Goal: Check status: Check status

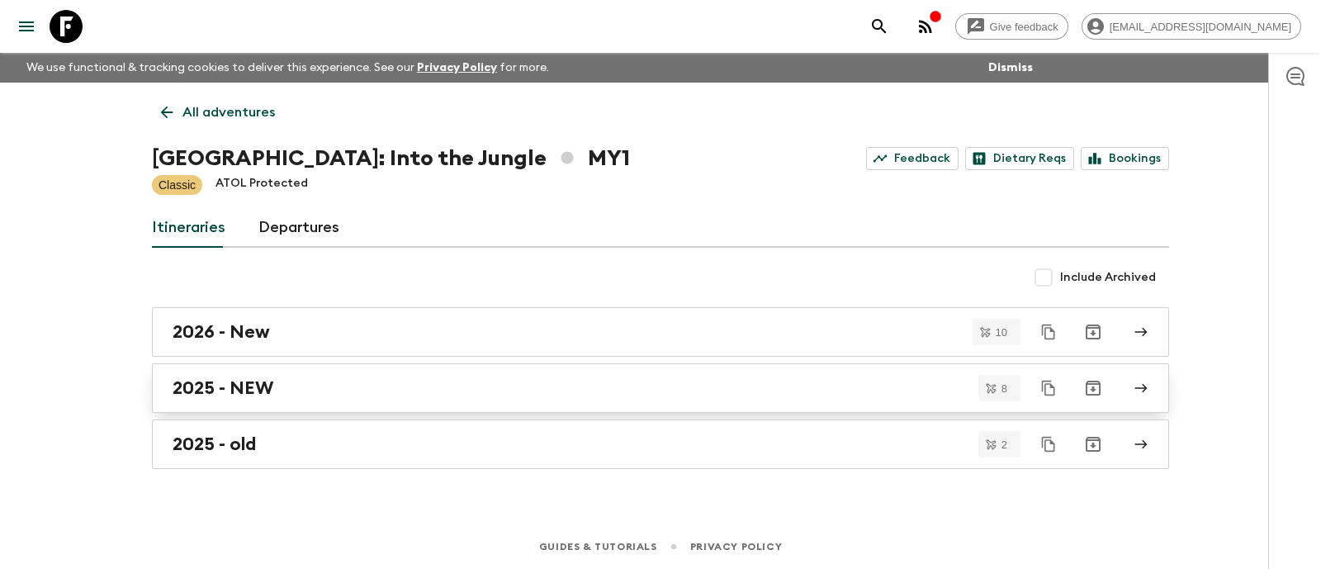
click at [262, 391] on h2 "2025 - NEW" at bounding box center [223, 387] width 101 height 21
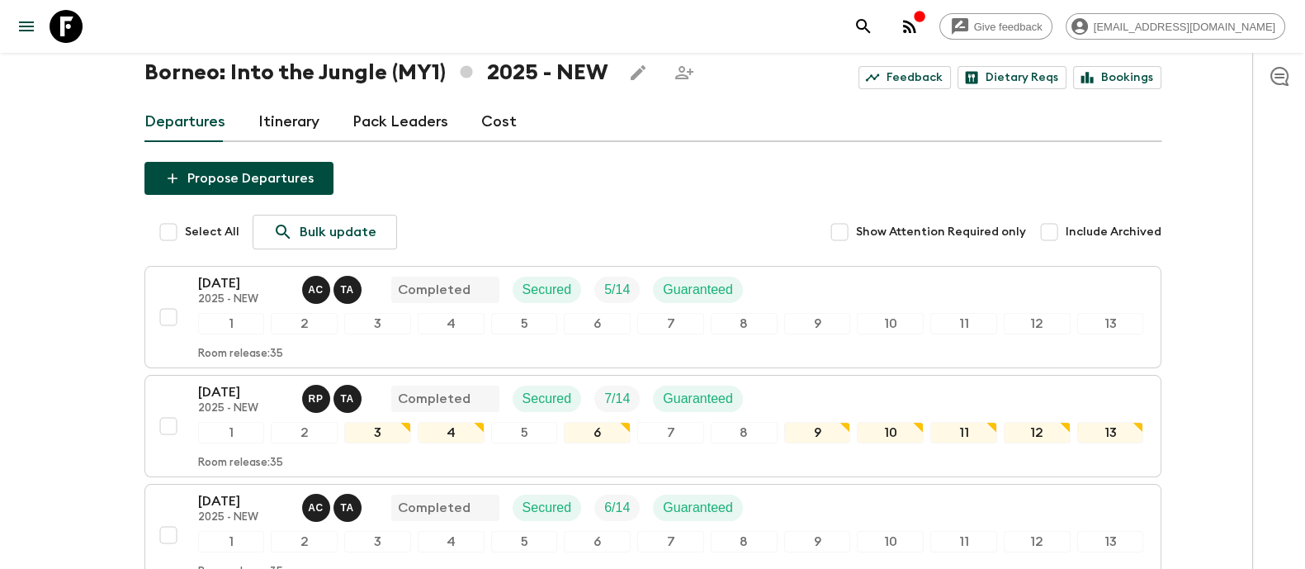
scroll to position [792, 0]
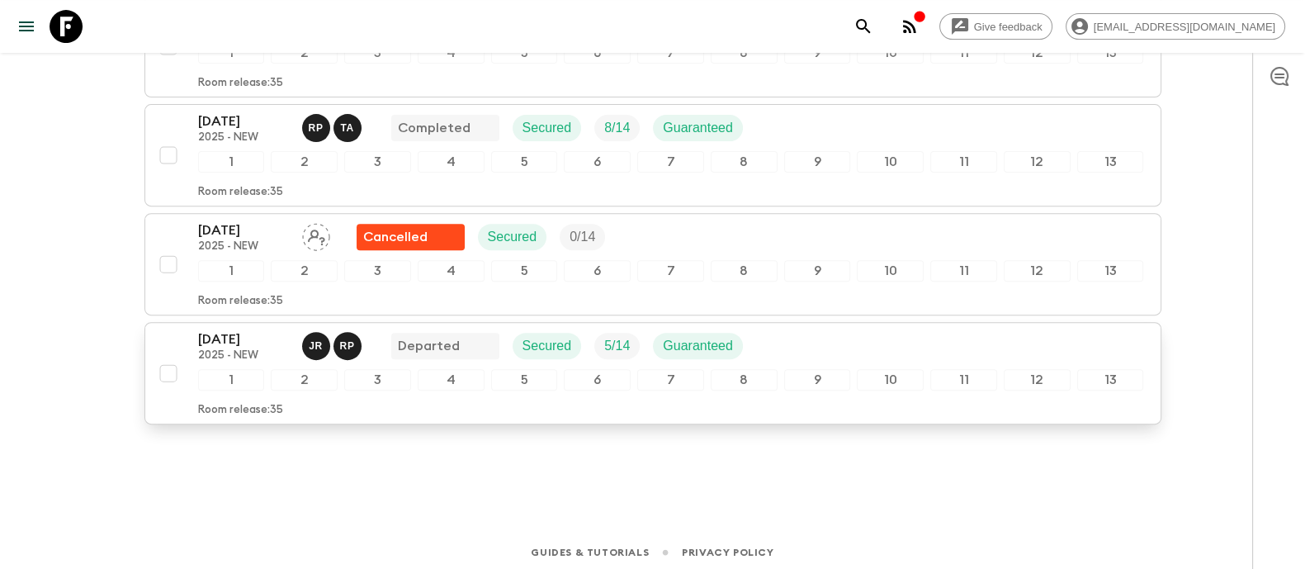
click at [235, 333] on p "[DATE]" at bounding box center [243, 339] width 91 height 20
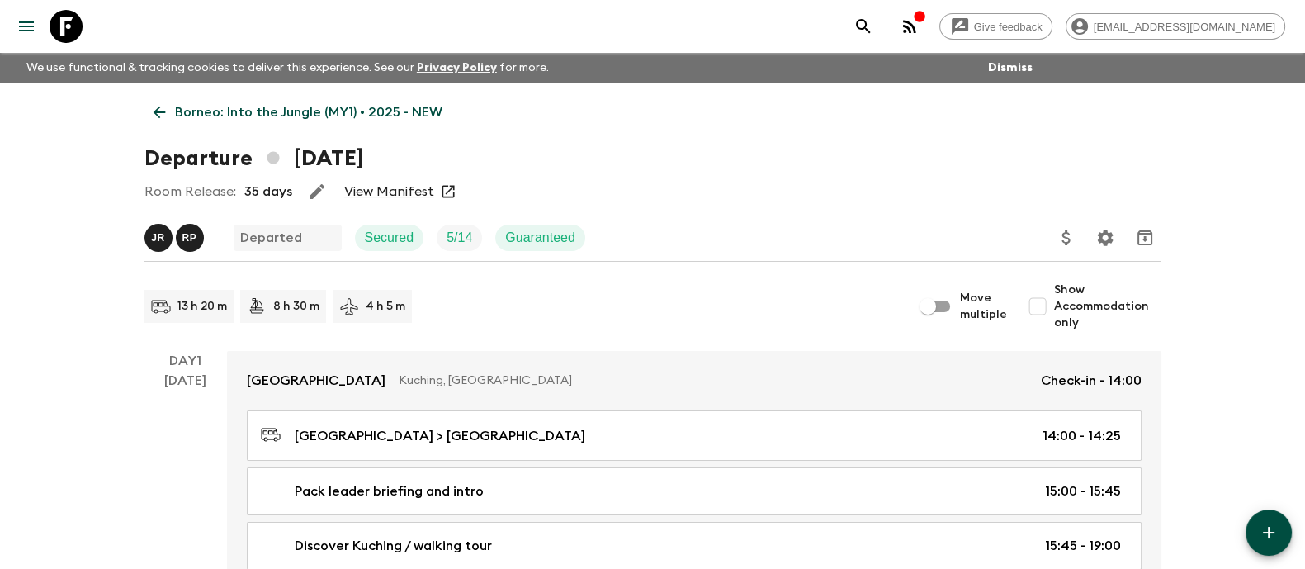
click at [406, 192] on link "View Manifest" at bounding box center [389, 191] width 90 height 17
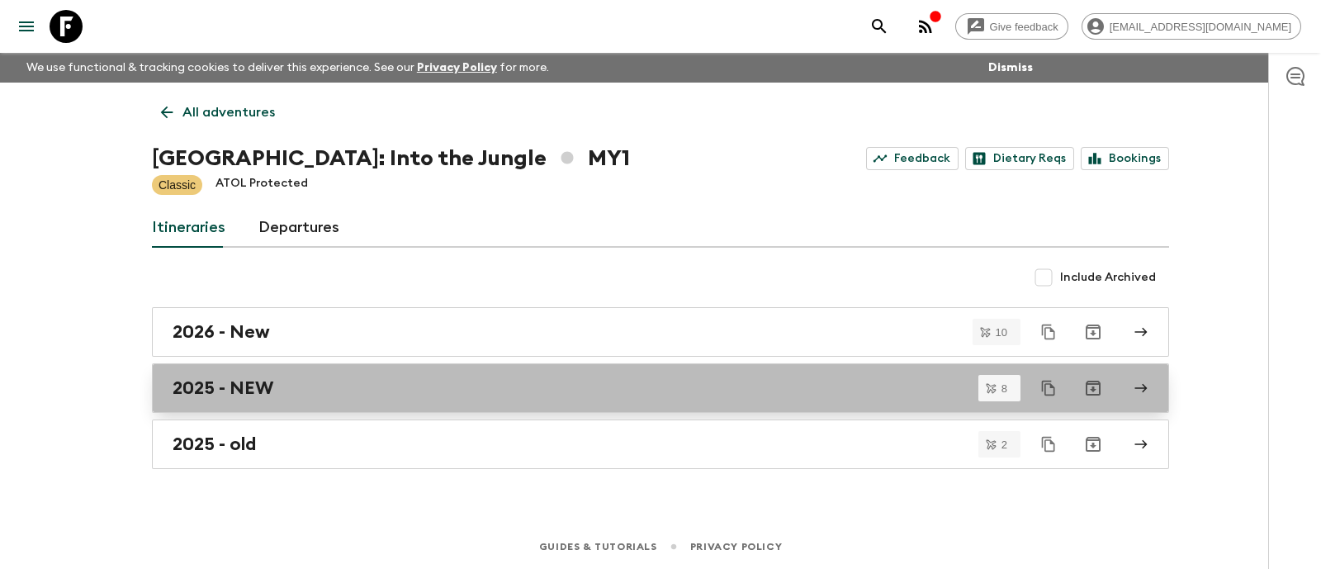
click at [236, 394] on h2 "2025 - NEW" at bounding box center [223, 387] width 101 height 21
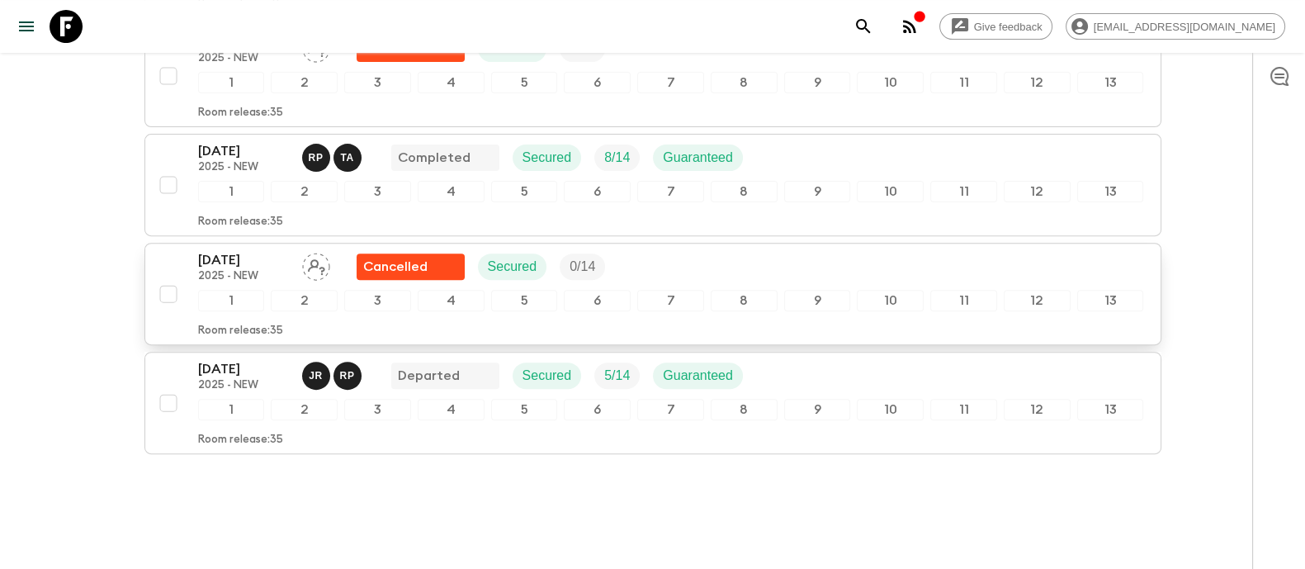
scroll to position [792, 0]
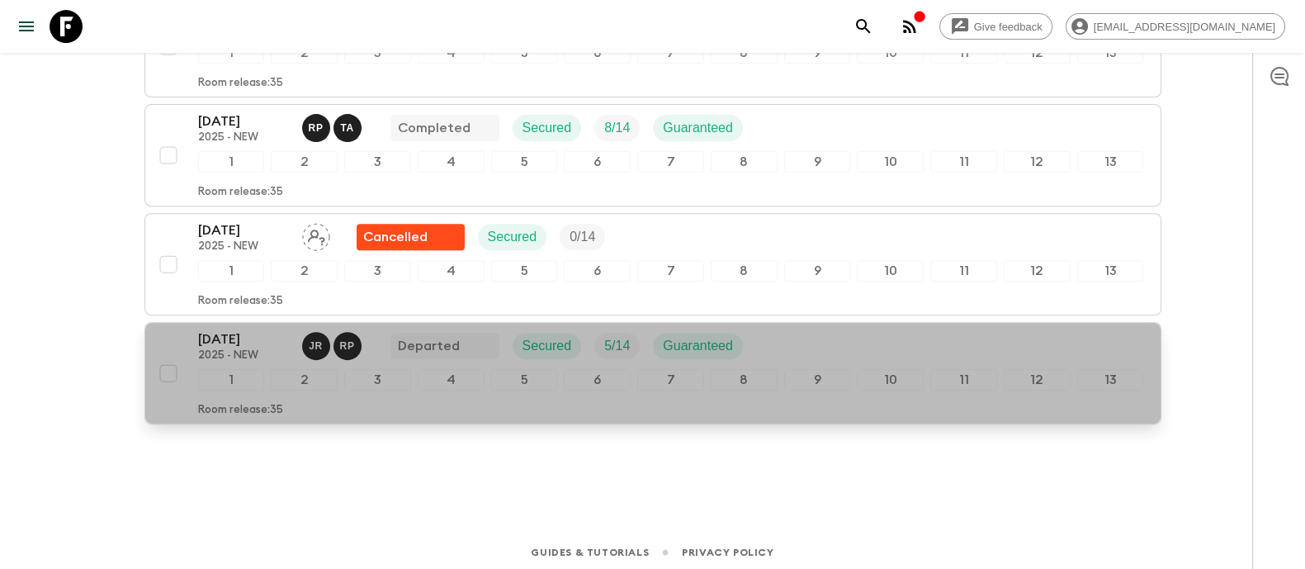
click at [199, 342] on p "[DATE]" at bounding box center [243, 339] width 91 height 20
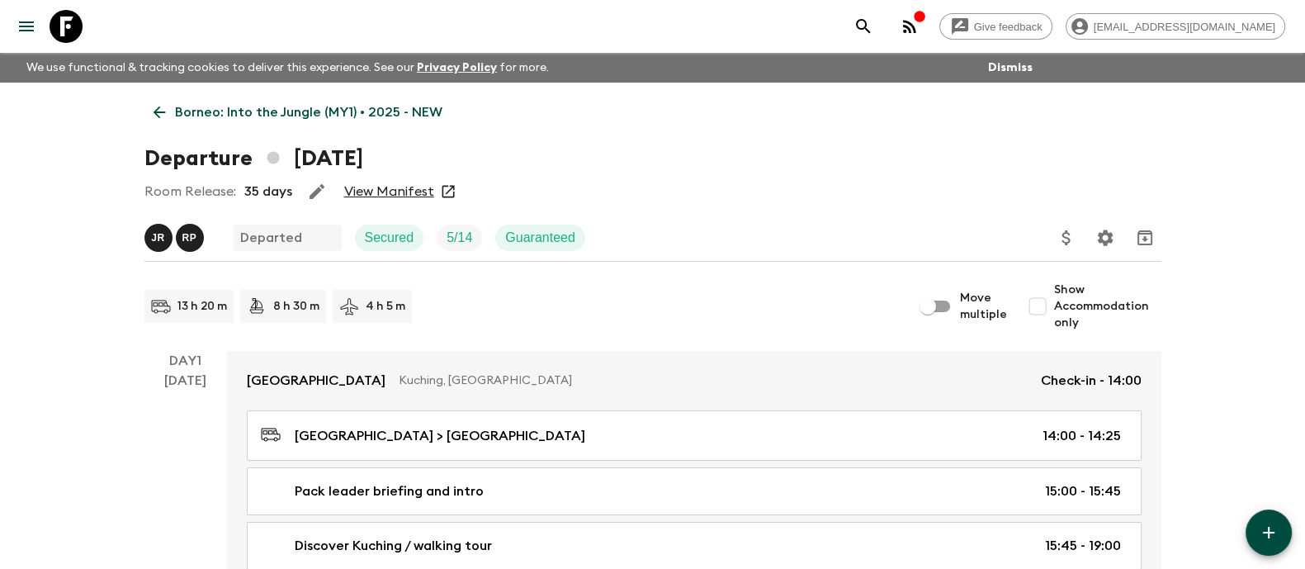
click at [357, 185] on link "View Manifest" at bounding box center [389, 191] width 90 height 17
